Goal: Find specific page/section: Find specific page/section

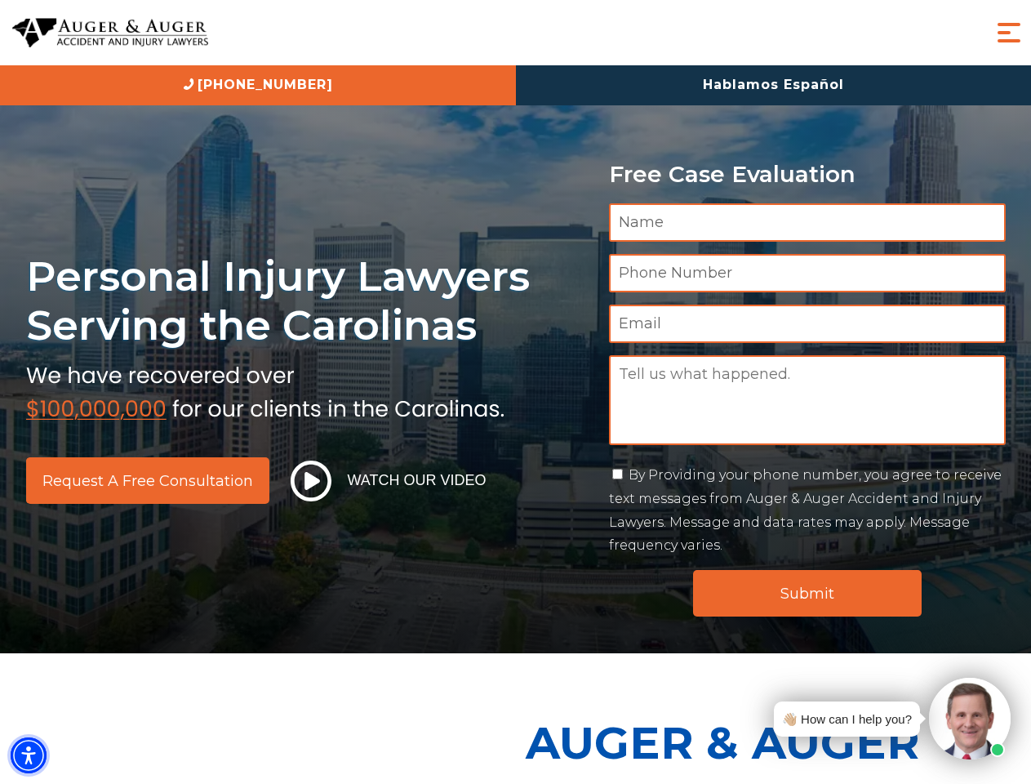
click at [29, 755] on img "Accessibility Menu" at bounding box center [29, 755] width 36 height 36
